Goal: Find specific page/section: Find specific page/section

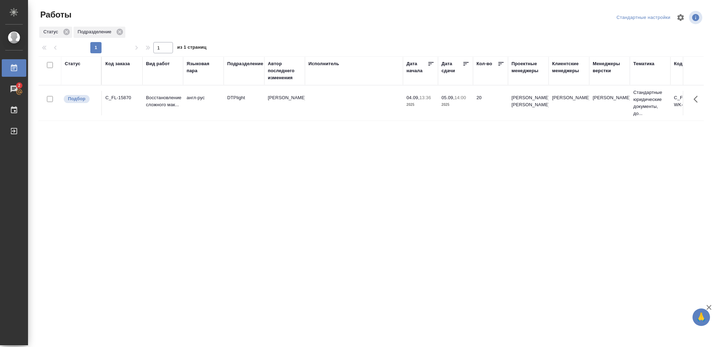
click at [68, 64] on div "Статус" at bounding box center [73, 63] width 16 height 7
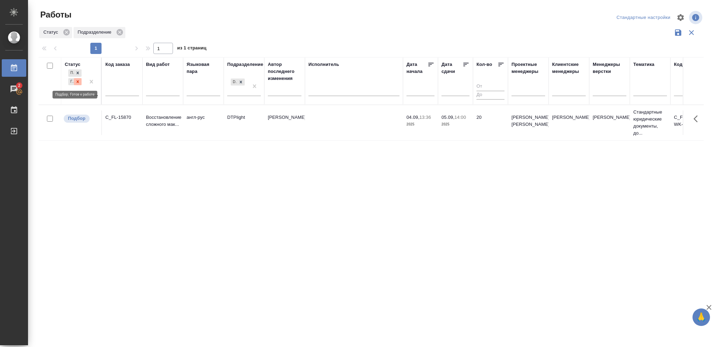
click at [78, 84] on icon at bounding box center [77, 81] width 5 height 5
click at [238, 81] on icon at bounding box center [240, 79] width 5 height 5
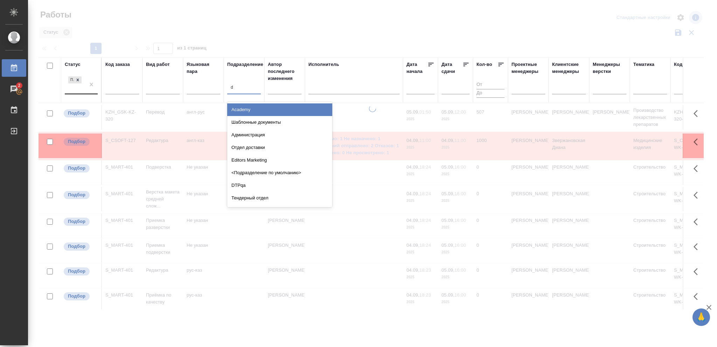
type input "dt"
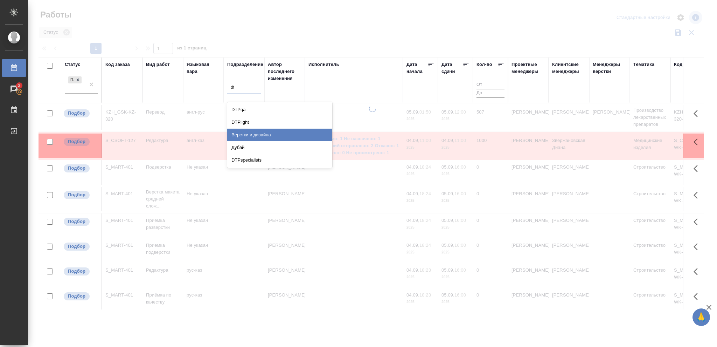
click at [244, 134] on div "Верстки и дизайна" at bounding box center [279, 134] width 105 height 13
